Goal: Task Accomplishment & Management: Use online tool/utility

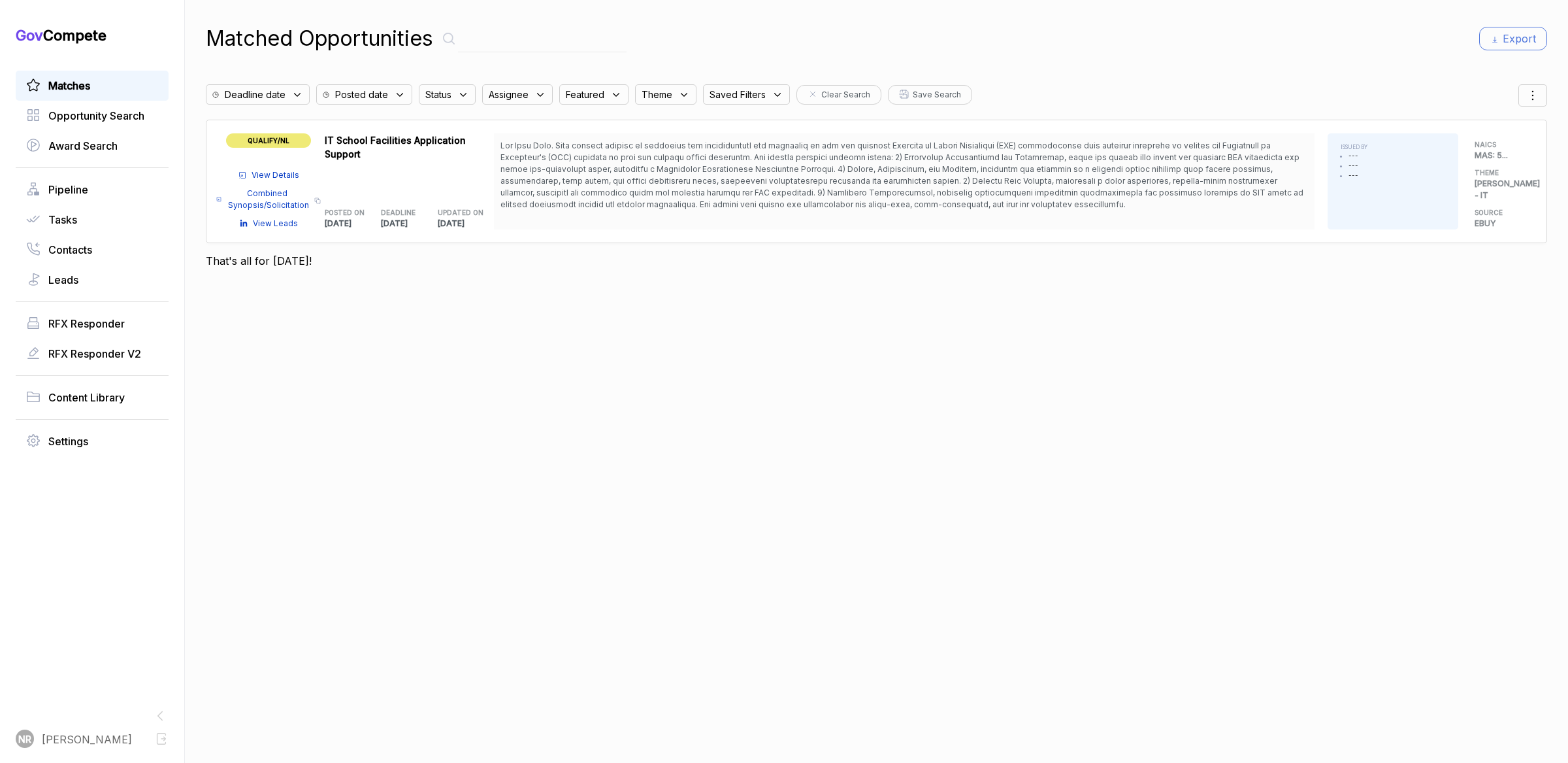
click at [287, 169] on span "View Details" at bounding box center [275, 175] width 47 height 12
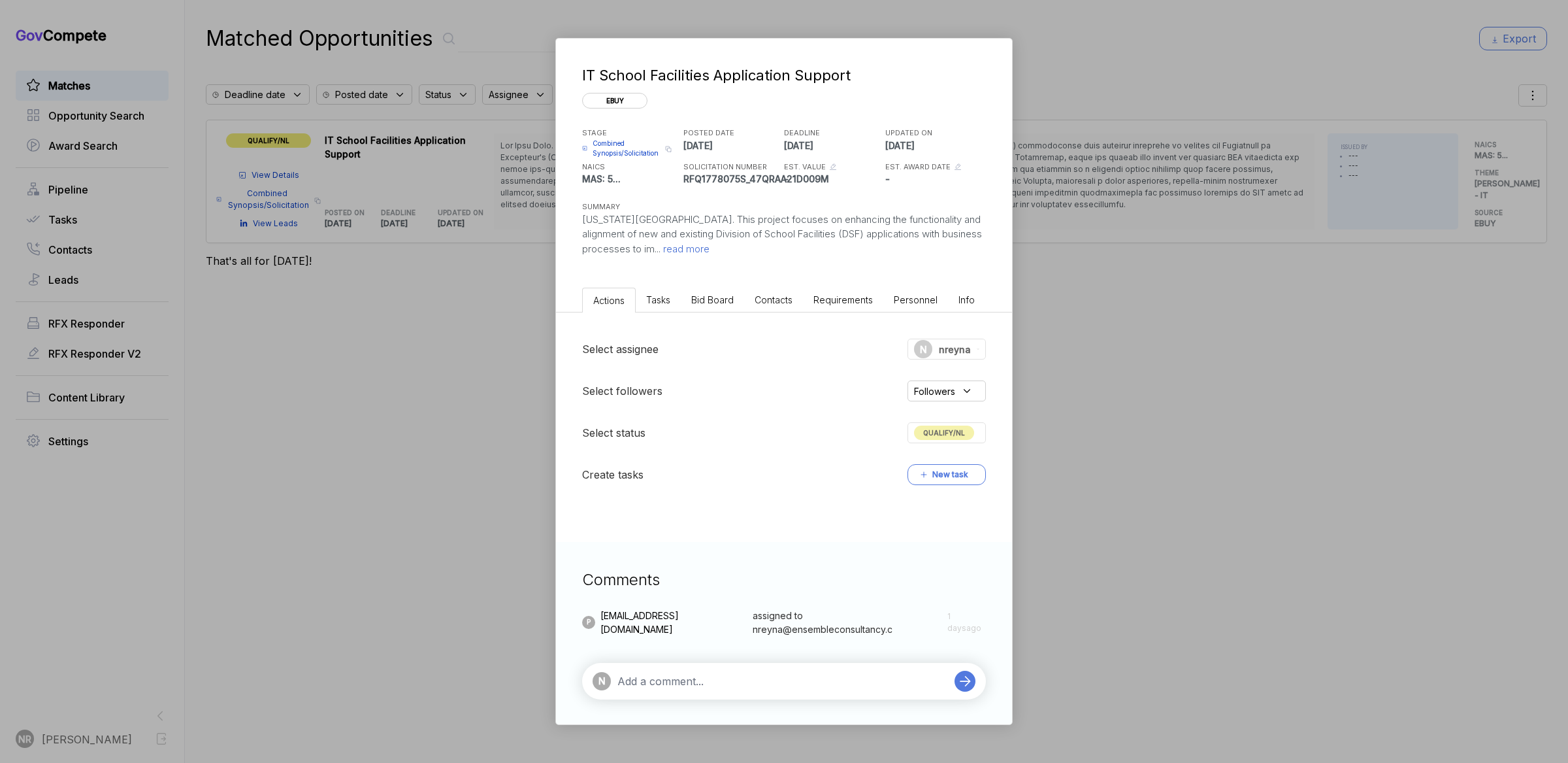
click at [688, 248] on span "read more" at bounding box center [685, 249] width 49 height 13
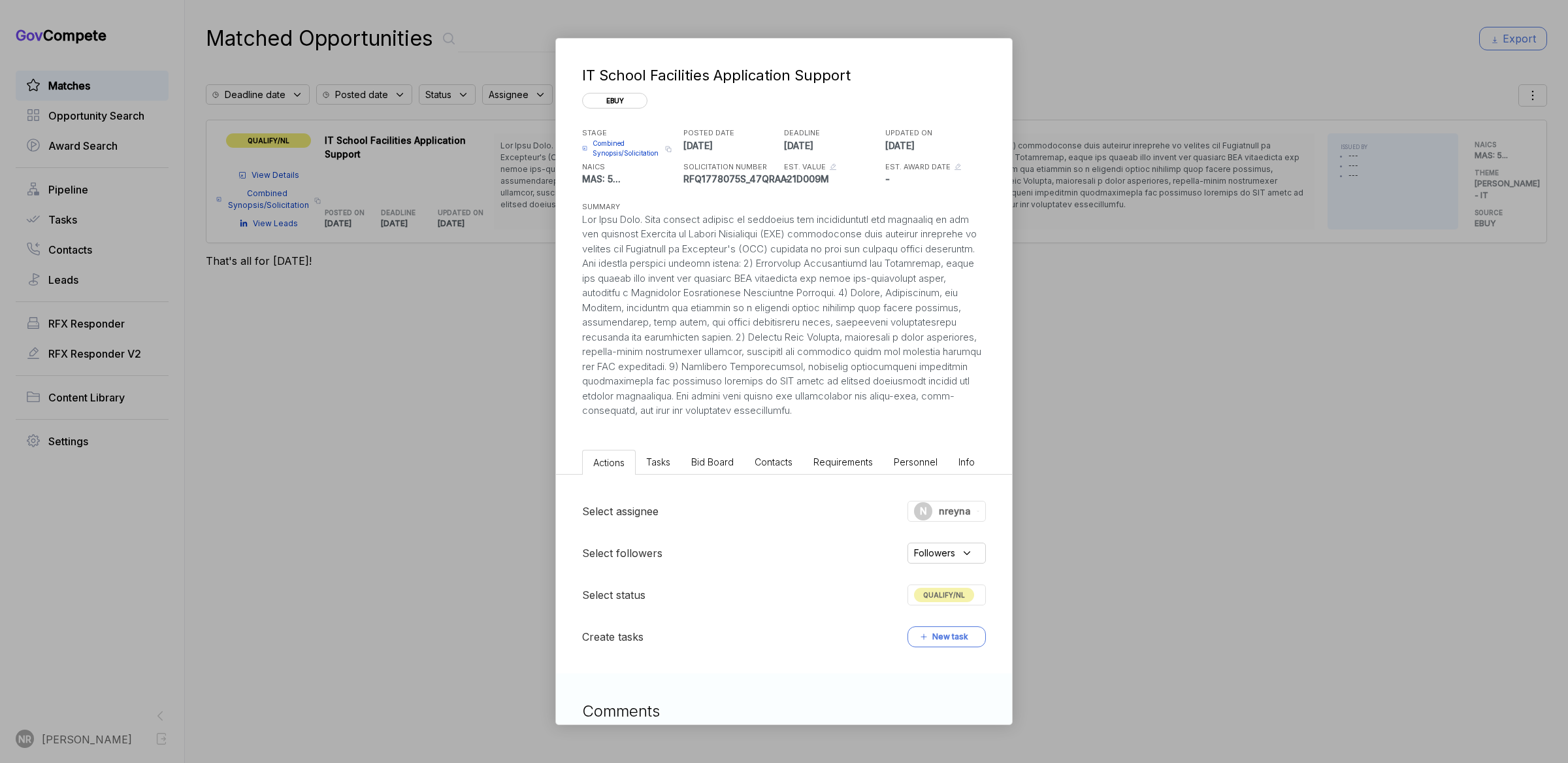
drag, startPoint x: 974, startPoint y: 420, endPoint x: 563, endPoint y: 216, distance: 458.8
click at [563, 216] on div "IT School Facilities Application Support ebuy STAGE Combined Synopsis/Solicitat…" at bounding box center [784, 241] width 456 height 406
copy div "[US_STATE][GEOGRAPHIC_DATA]. This project focuses on enhancing the functionalit…"
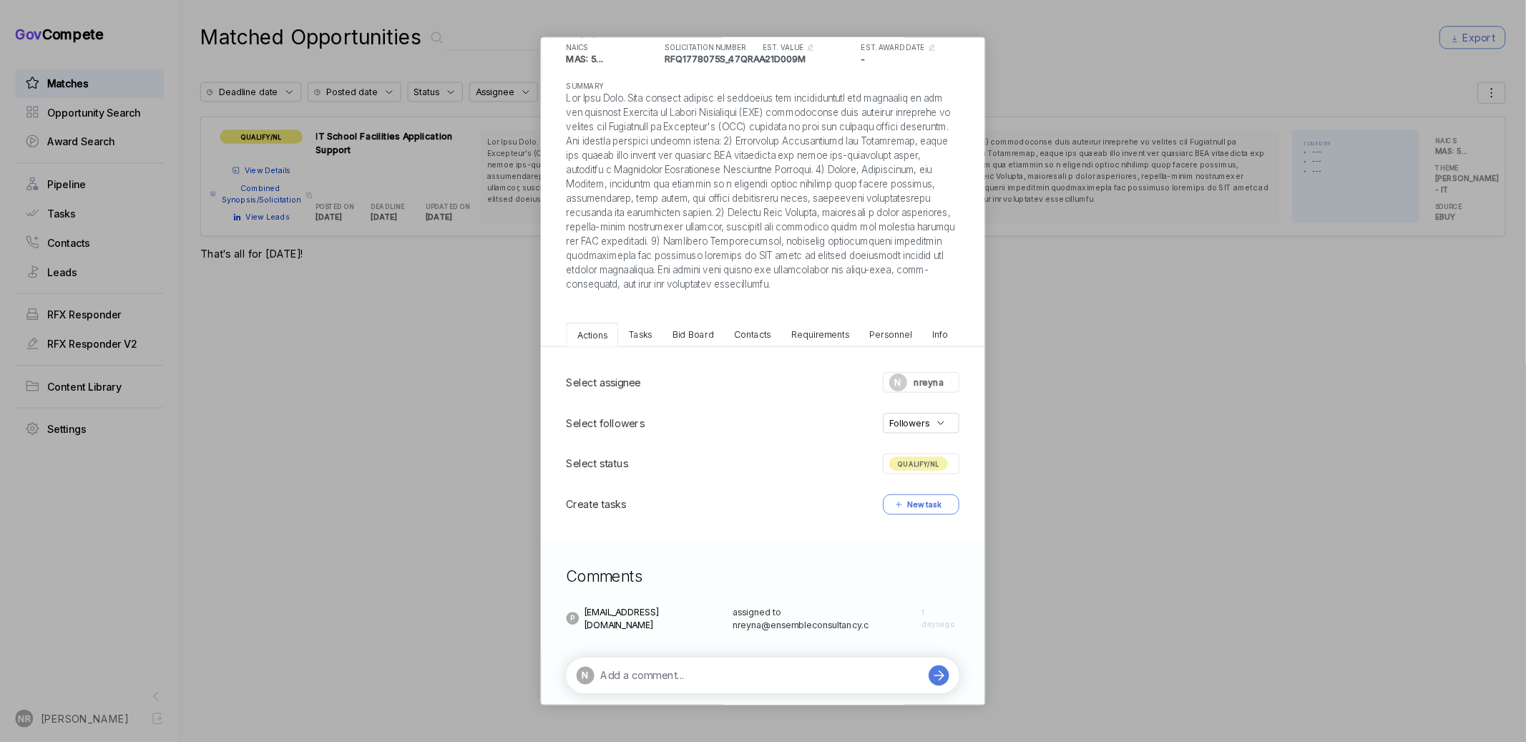
scroll to position [145, 0]
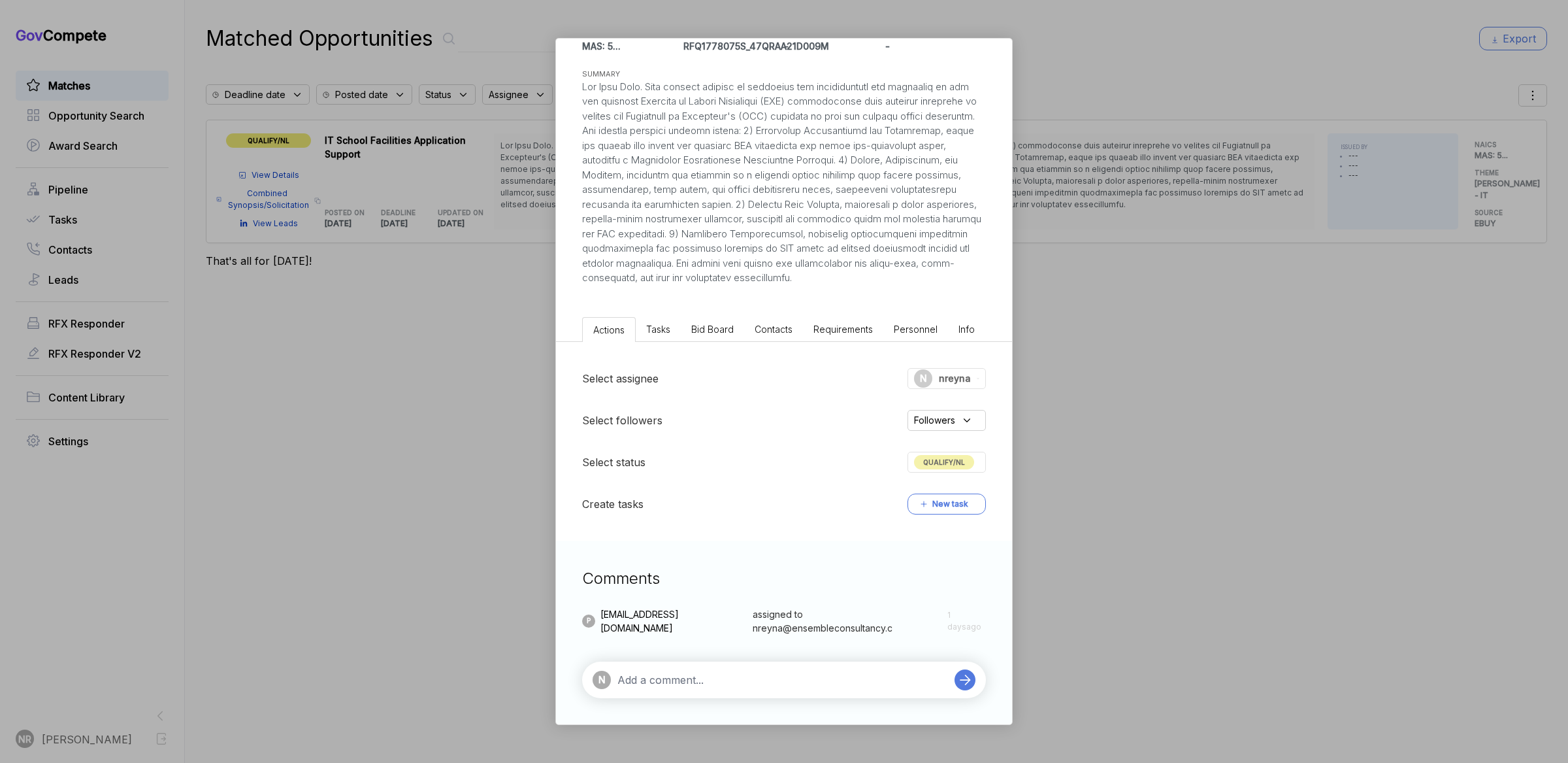
click at [731, 671] on div "N" at bounding box center [770, 680] width 355 height 18
click at [737, 684] on textarea at bounding box center [783, 679] width 331 height 16
paste textarea "DOE-specific compliance and domain familiarity may require additional onboardin…"
type textarea "Risk: DOE-specific compliance and domain familiarity may require additional onb…"
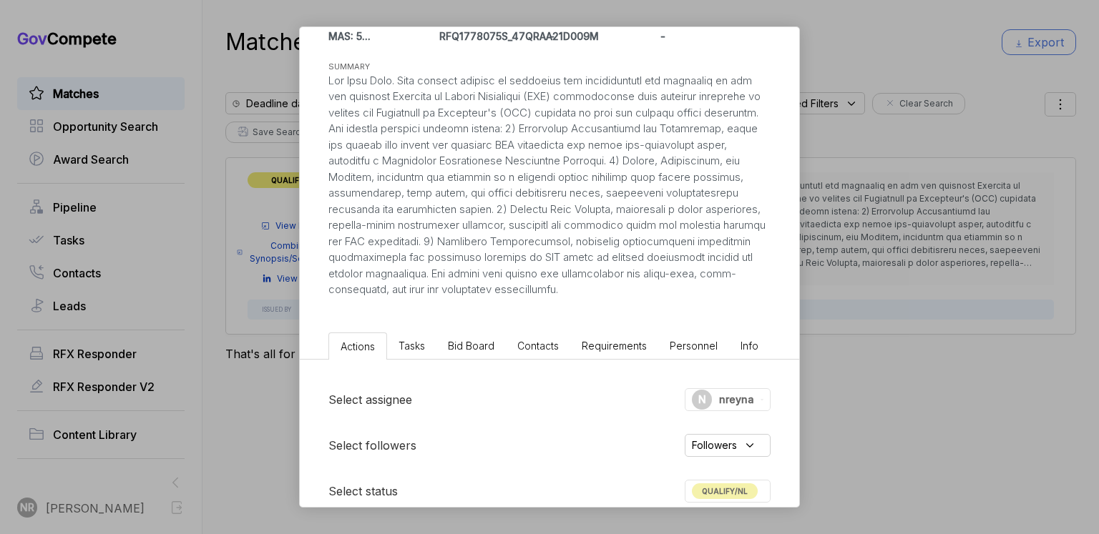
scroll to position [144, 0]
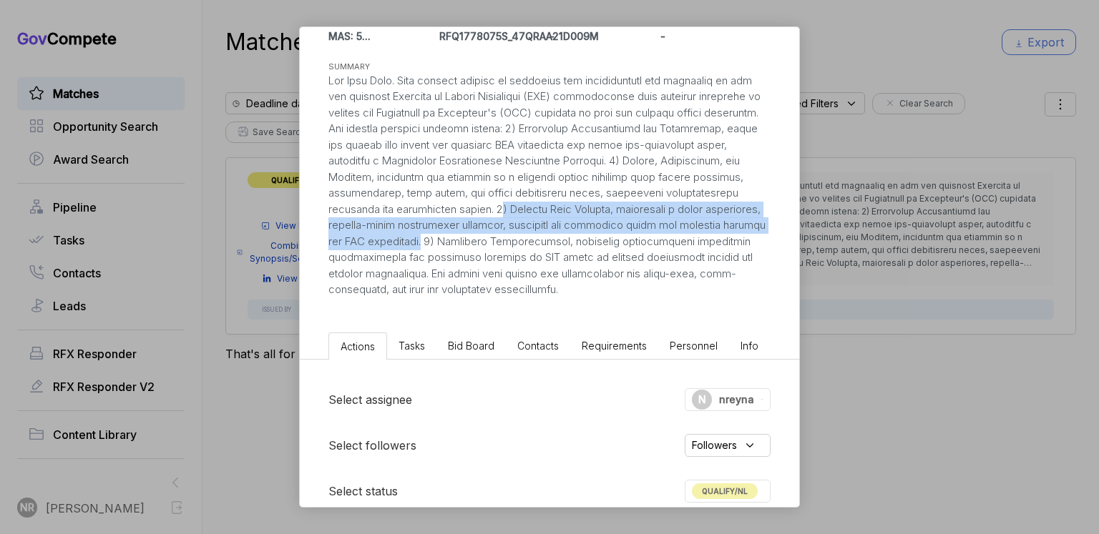
drag, startPoint x: 577, startPoint y: 210, endPoint x: 515, endPoint y: 239, distance: 68.2
click at [515, 239] on div at bounding box center [549, 185] width 442 height 225
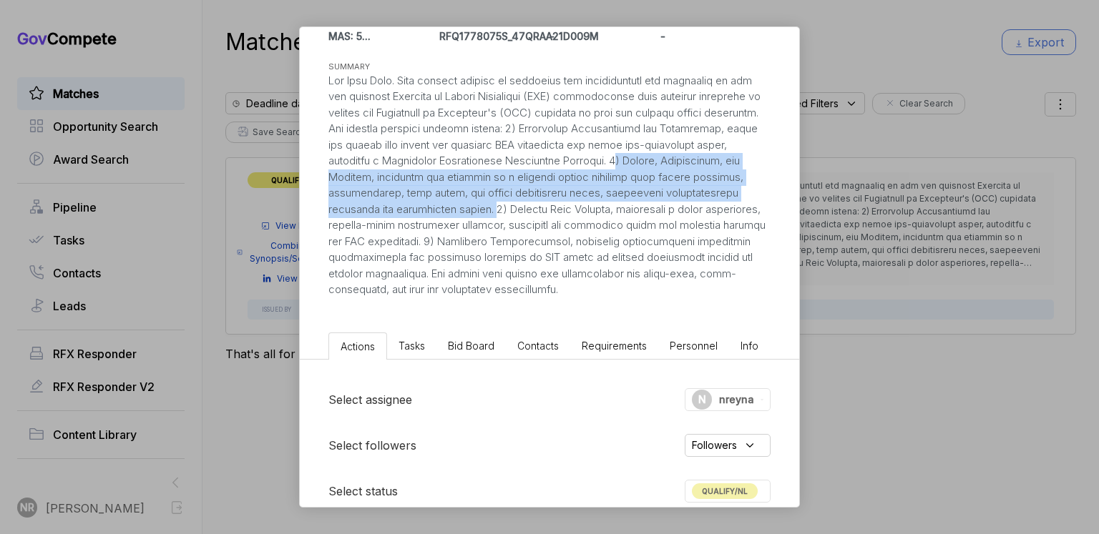
drag, startPoint x: 712, startPoint y: 158, endPoint x: 574, endPoint y: 206, distance: 145.5
click at [574, 207] on div at bounding box center [549, 185] width 442 height 225
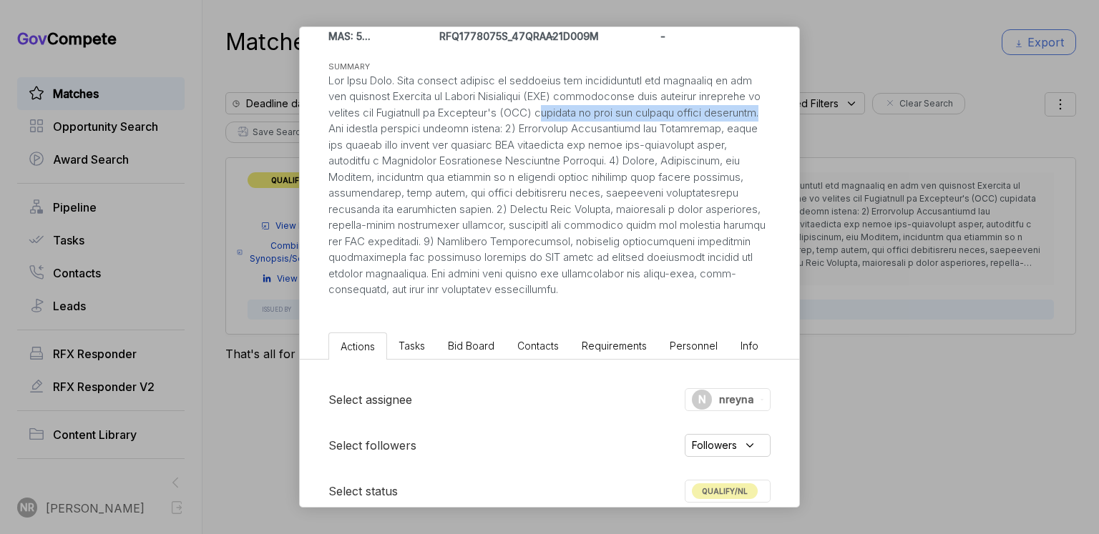
drag, startPoint x: 561, startPoint y: 112, endPoint x: 374, endPoint y: 129, distance: 187.5
click at [374, 129] on div at bounding box center [549, 185] width 442 height 225
copy div "delivery of safe and healthy school buildings"
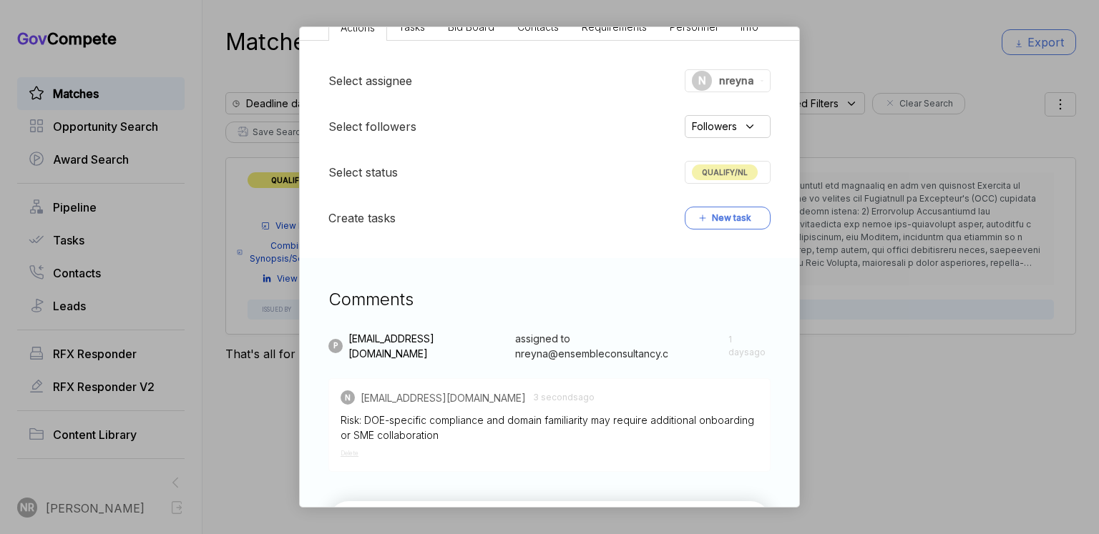
scroll to position [525, 0]
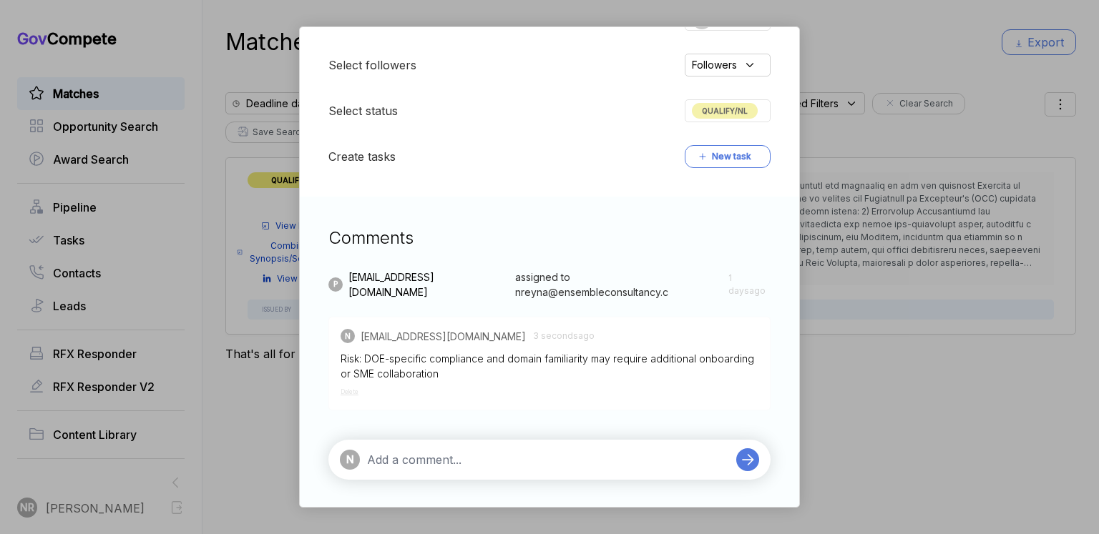
click at [453, 463] on textarea at bounding box center [548, 459] width 362 height 17
paste textarea "delivery of safe and healthy school buildings"
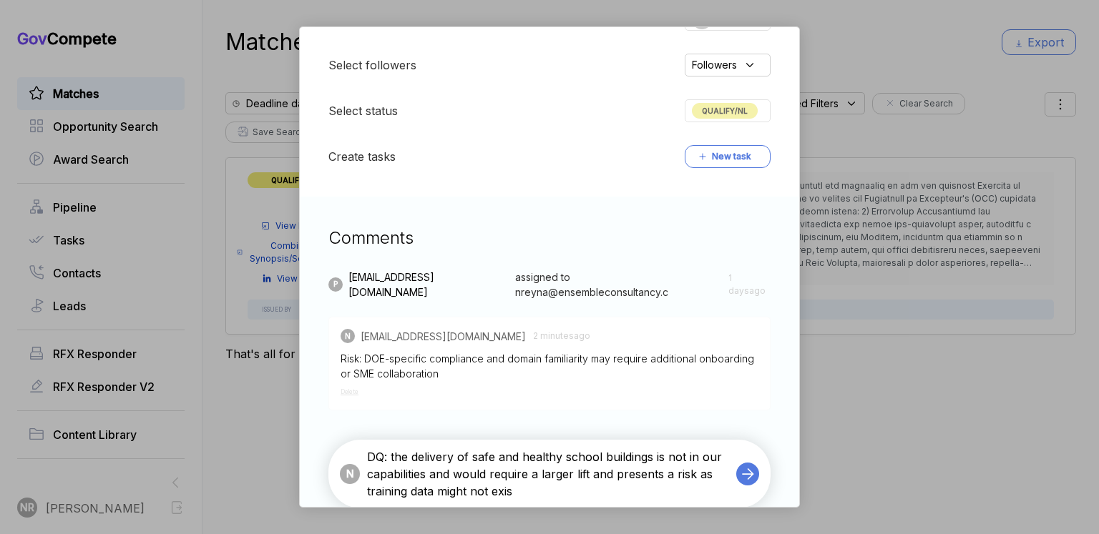
type textarea "DQ: the delivery of safe and healthy school buildings is not in our capabilitie…"
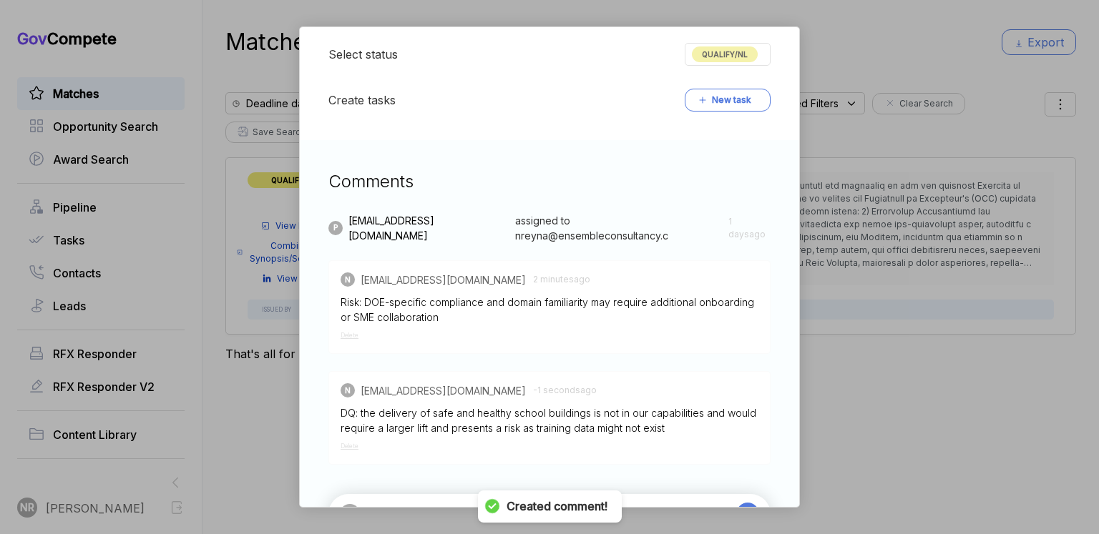
scroll to position [635, 0]
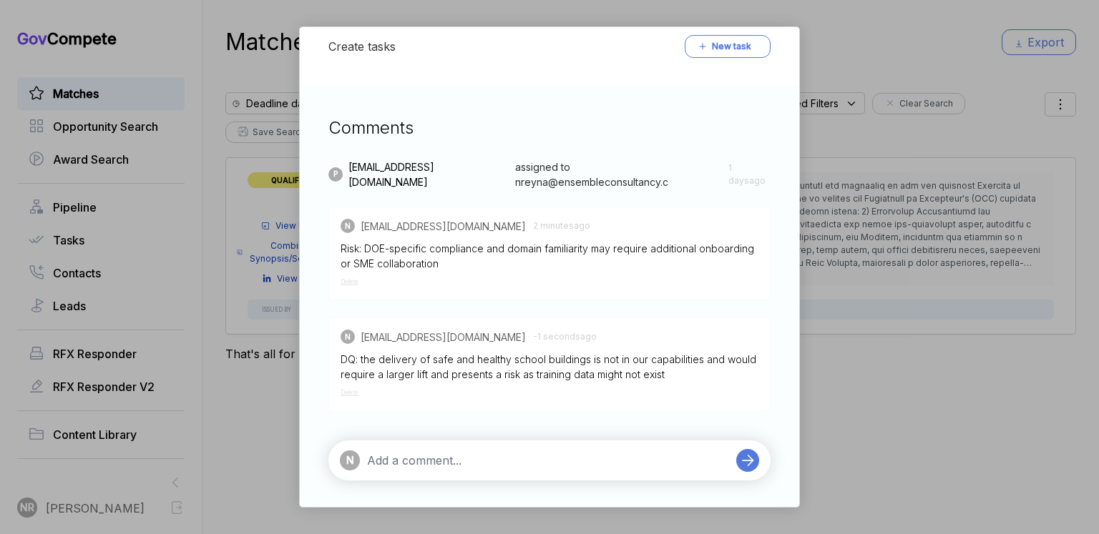
click at [555, 456] on textarea at bounding box center [548, 460] width 362 height 17
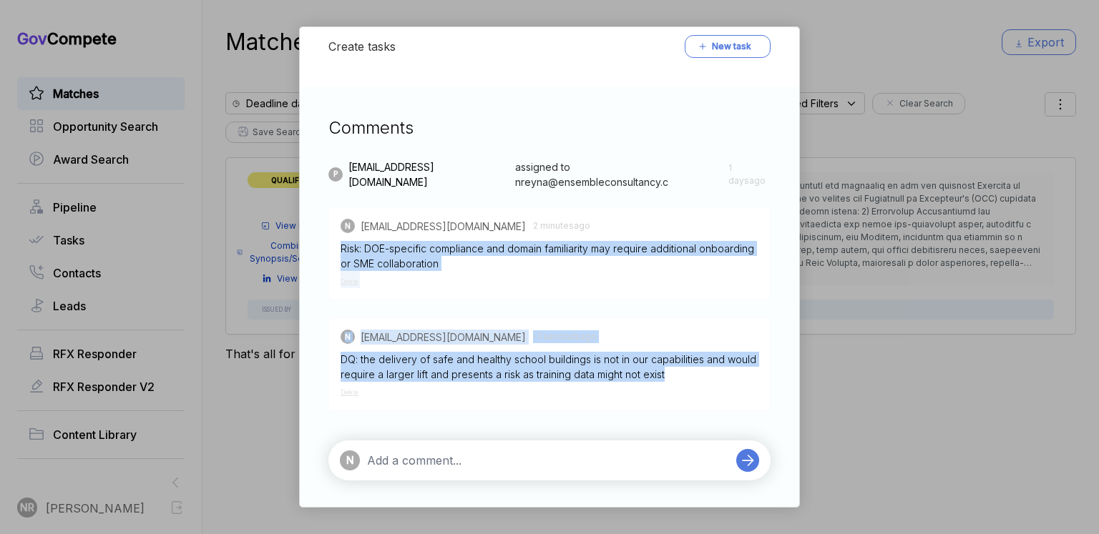
drag, startPoint x: 664, startPoint y: 375, endPoint x: 340, endPoint y: 242, distance: 350.3
click at [340, 242] on div "P [EMAIL_ADDRESS][DOMAIN_NAME] assigned to nreyna@ensembleconsultancy.c [DATE] …" at bounding box center [549, 286] width 442 height 252
copy div "Risk: DOE-specific compliance and domain familiarity may require additional onb…"
